Goal: Ask a question

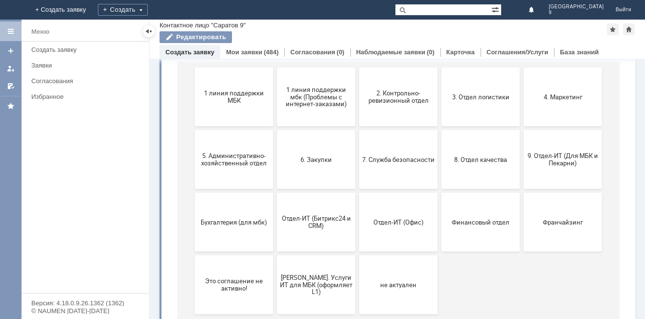
scroll to position [142, 0]
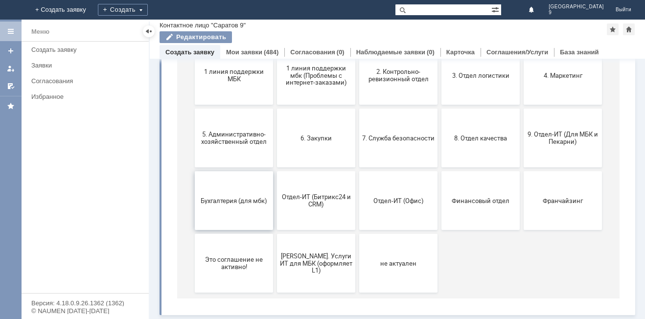
click at [240, 199] on span "Бухгалтерия (для мбк)" at bounding box center [234, 200] width 72 height 7
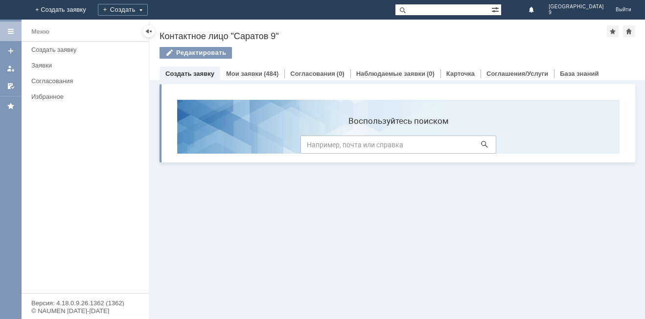
scroll to position [0, 0]
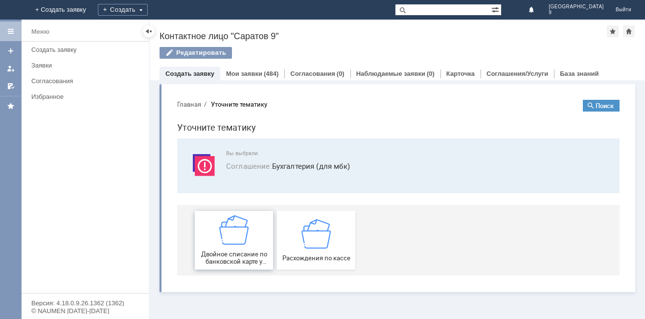
click at [238, 242] on img at bounding box center [233, 229] width 29 height 29
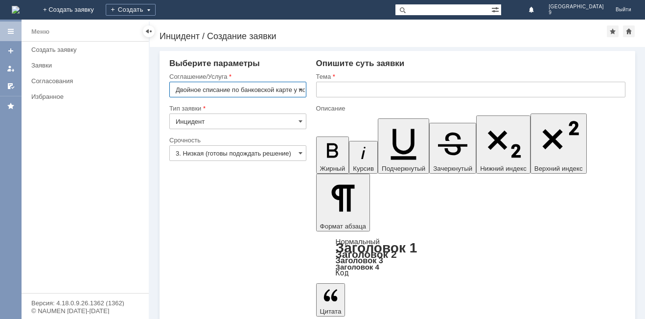
click at [349, 83] on div "Тема" at bounding box center [470, 88] width 309 height 32
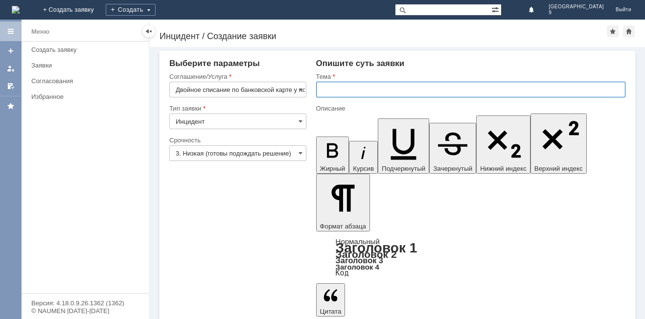
click at [342, 91] on input "text" at bounding box center [470, 90] width 309 height 16
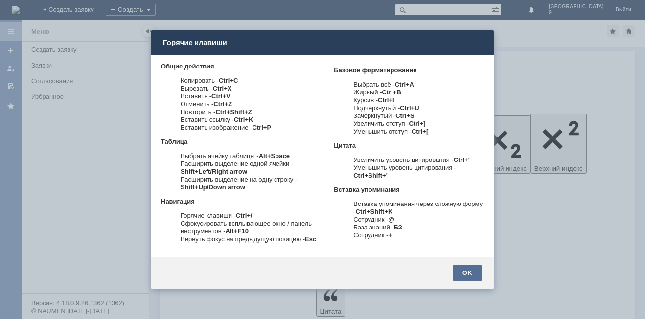
click at [470, 274] on div "OK" at bounding box center [467, 273] width 29 height 16
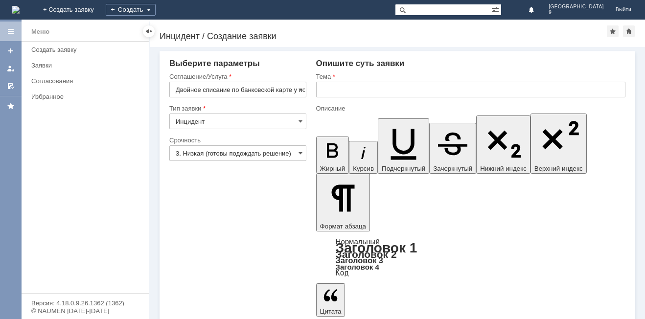
drag, startPoint x: 532, startPoint y: 2333, endPoint x: 540, endPoint y: 2338, distance: 9.5
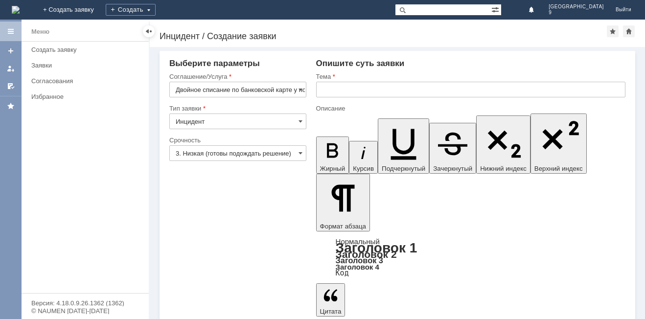
drag, startPoint x: 328, startPoint y: 87, endPoint x: 336, endPoint y: 87, distance: 8.3
click at [329, 87] on input "text" at bounding box center [470, 90] width 309 height 16
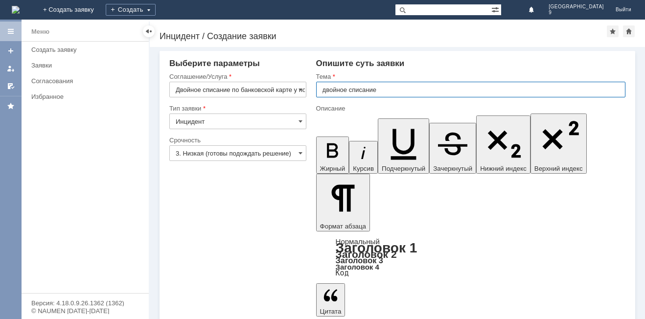
type input "двойное списание"
